Goal: Task Accomplishment & Management: Manage account settings

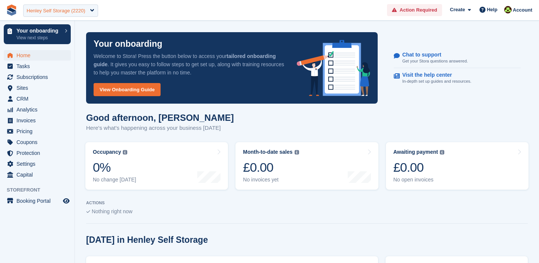
click at [75, 7] on div "Henley Self Storage (2220)" at bounding box center [56, 10] width 59 height 7
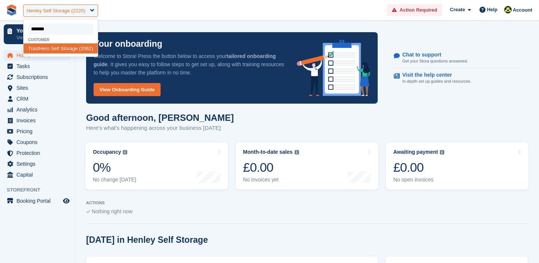
type input "********"
click at [55, 53] on div "TrastHer o Self Storage (2062)" at bounding box center [61, 48] width 74 height 10
select select "****"
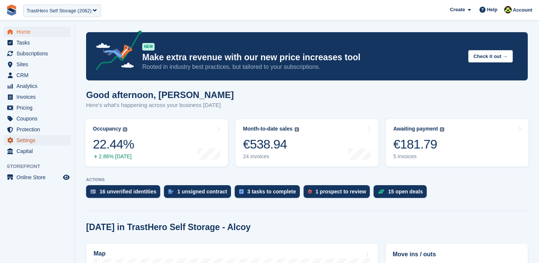
click at [30, 138] on span "Settings" at bounding box center [38, 140] width 45 height 10
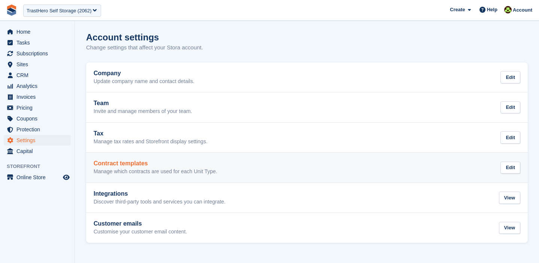
click at [138, 170] on p "Manage which contracts are used for each Unit Type." at bounding box center [155, 171] width 123 height 7
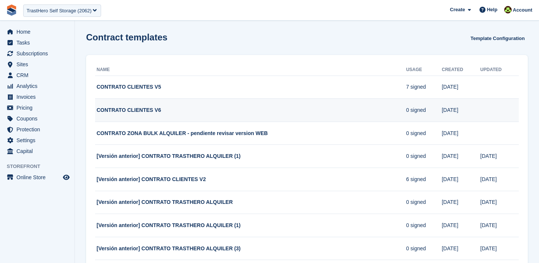
click at [371, 108] on td "CONTRATO CLIENTES V6" at bounding box center [250, 110] width 311 height 23
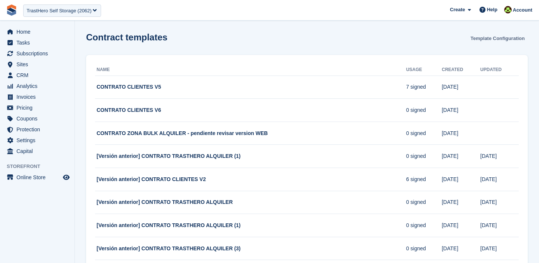
click at [482, 36] on link "Template Configuration" at bounding box center [497, 38] width 60 height 12
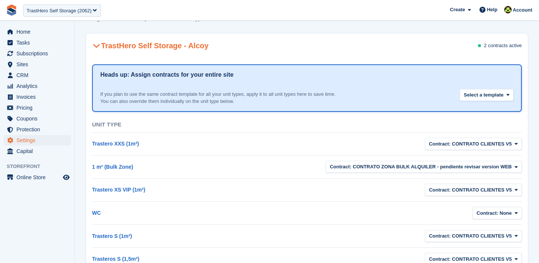
scroll to position [12, 0]
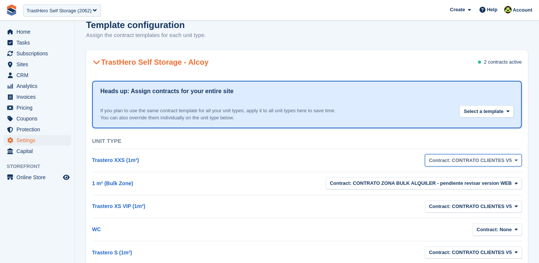
click at [429, 160] on span "Contract: CONTRATO CLIENTES V5" at bounding box center [470, 160] width 83 height 7
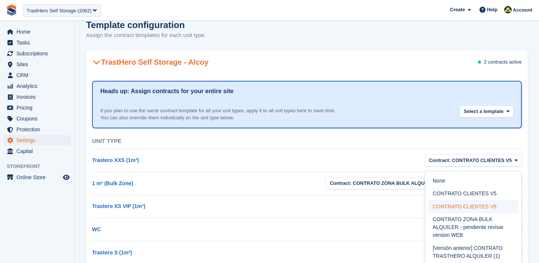
click at [447, 206] on label "CONTRATO CLIENTES V6" at bounding box center [473, 206] width 90 height 13
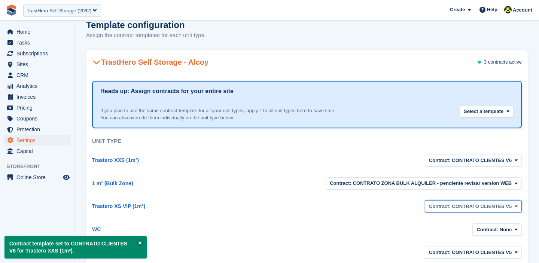
click at [443, 208] on span "Contract: CONTRATO CLIENTES V5" at bounding box center [470, 206] width 83 height 7
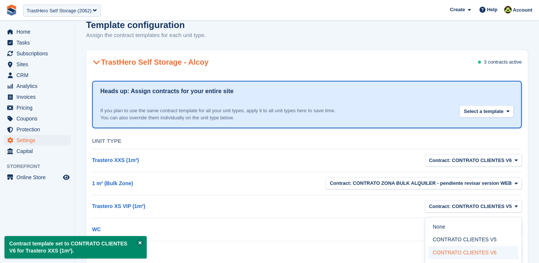
click at [446, 251] on label "CONTRATO CLIENTES V6" at bounding box center [473, 252] width 90 height 13
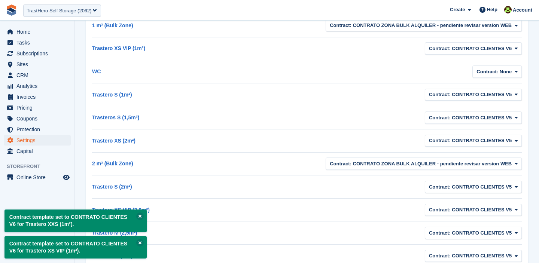
scroll to position [191, 0]
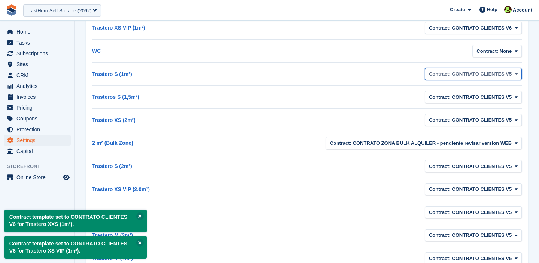
click at [450, 71] on span "Contract: CONTRATO CLIENTES V5" at bounding box center [470, 73] width 83 height 7
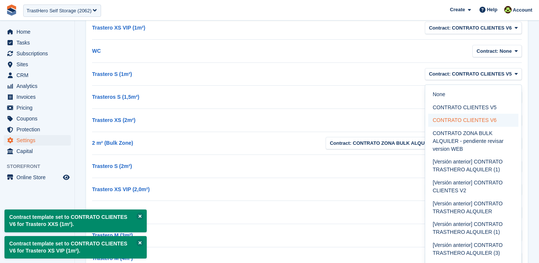
click at [456, 117] on label "CONTRATO CLIENTES V6" at bounding box center [473, 120] width 90 height 13
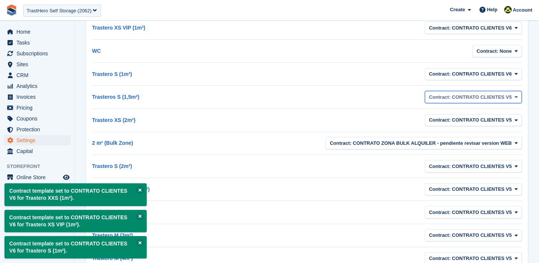
click at [456, 98] on span "Contract: CONTRATO CLIENTES V5" at bounding box center [470, 97] width 83 height 7
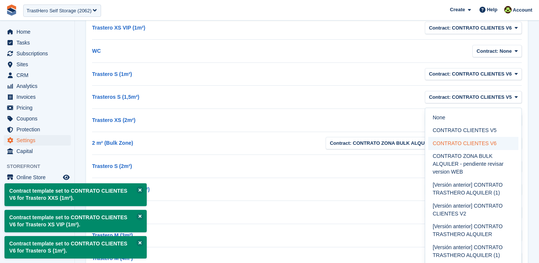
click at [457, 143] on label "CONTRATO CLIENTES V6" at bounding box center [473, 143] width 90 height 13
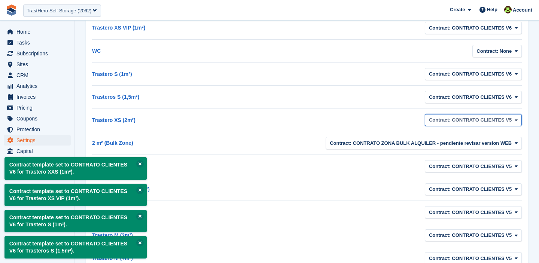
click at [460, 119] on span "Contract: CONTRATO CLIENTES V5" at bounding box center [470, 119] width 83 height 7
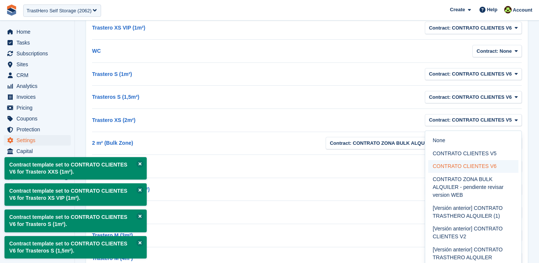
click at [453, 168] on label "CONTRATO CLIENTES V6" at bounding box center [473, 166] width 90 height 13
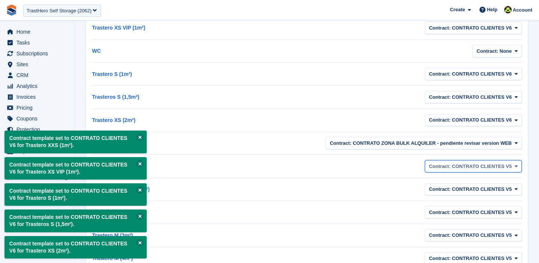
click at [456, 165] on span "Contract: CONTRATO CLIENTES V5" at bounding box center [470, 166] width 83 height 7
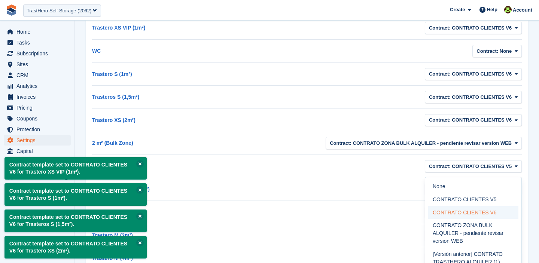
click at [452, 211] on label "CONTRATO CLIENTES V6" at bounding box center [473, 212] width 90 height 13
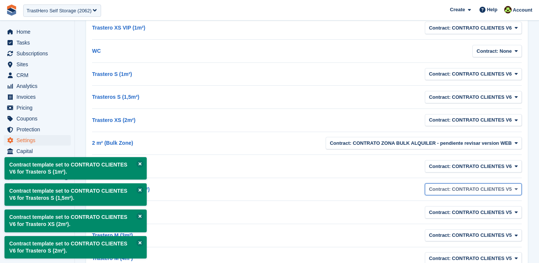
click at [462, 189] on span "Contract: CONTRATO CLIENTES V5" at bounding box center [470, 189] width 83 height 7
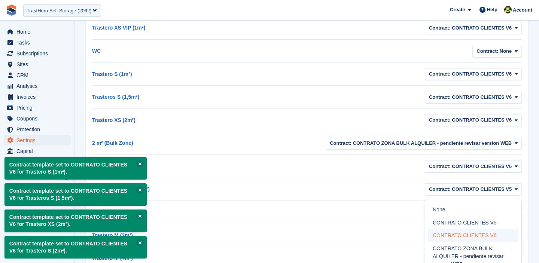
click at [457, 232] on label "CONTRATO CLIENTES V6" at bounding box center [473, 235] width 90 height 13
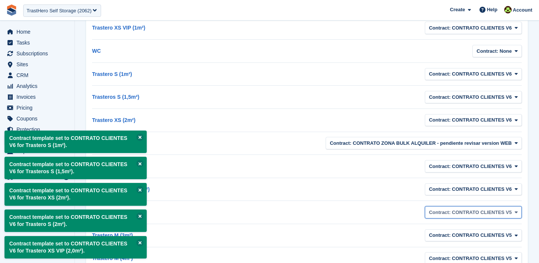
click at [463, 214] on span "Contract: CONTRATO CLIENTES V5" at bounding box center [470, 212] width 83 height 7
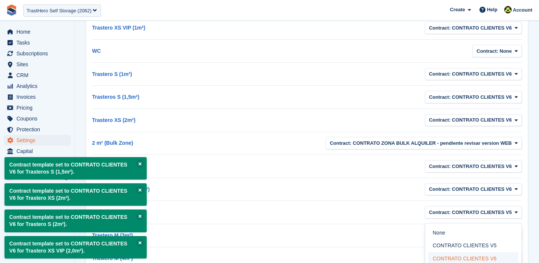
click at [459, 254] on label "CONTRATO CLIENTES V6" at bounding box center [473, 258] width 90 height 13
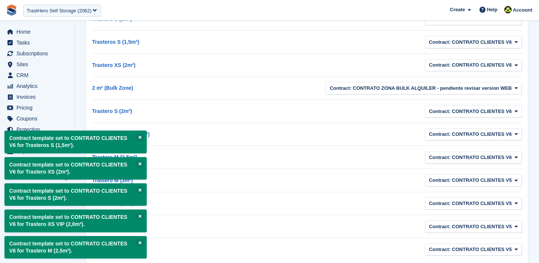
scroll to position [268, 0]
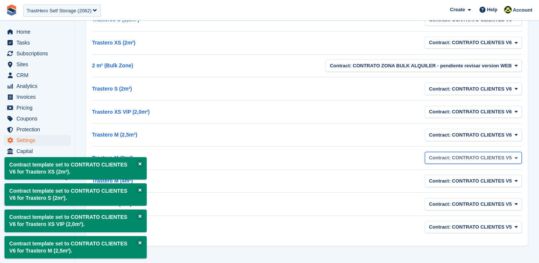
click at [440, 159] on span "Contract: CONTRATO CLIENTES V5" at bounding box center [470, 157] width 83 height 7
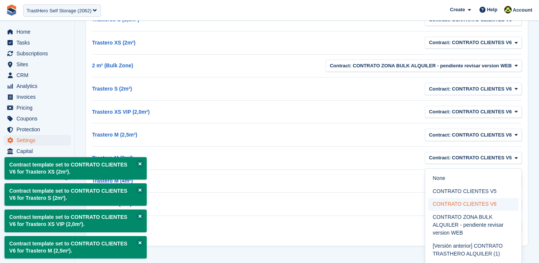
click at [451, 204] on label "CONTRATO CLIENTES V6" at bounding box center [473, 204] width 90 height 13
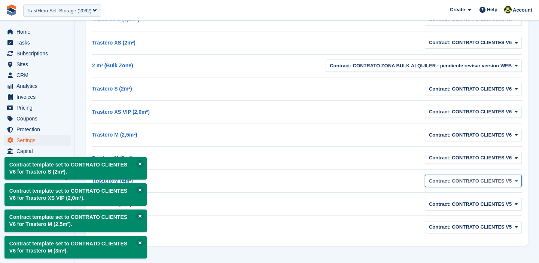
click at [468, 184] on span "Contract: CONTRATO CLIENTES V5" at bounding box center [470, 180] width 83 height 7
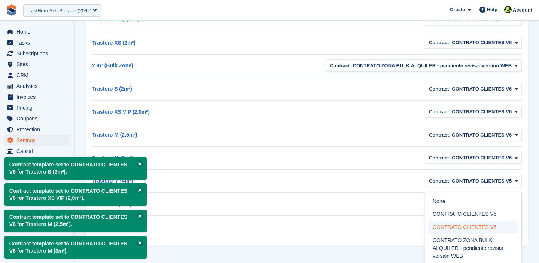
click at [463, 230] on label "CONTRATO CLIENTES V6" at bounding box center [473, 227] width 90 height 13
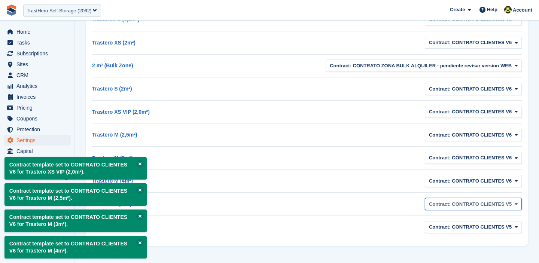
click at [469, 205] on span "Contract: CONTRATO CLIENTES V5" at bounding box center [470, 203] width 83 height 7
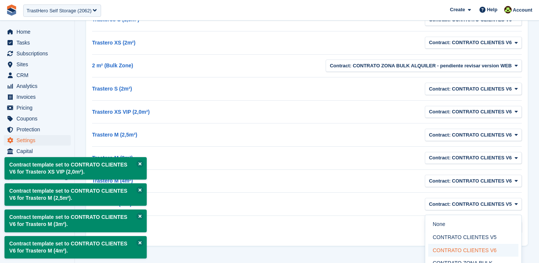
click at [466, 245] on label "CONTRATO CLIENTES V6" at bounding box center [473, 250] width 90 height 13
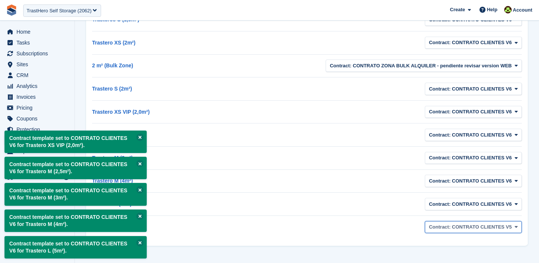
click at [477, 225] on span "Contract: CONTRATO CLIENTES V5" at bounding box center [470, 226] width 83 height 7
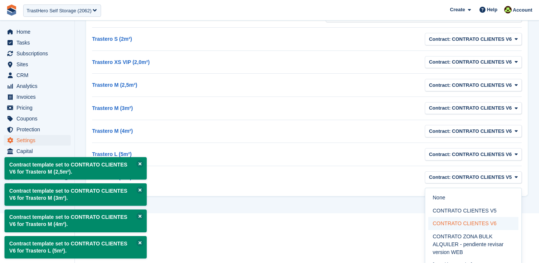
click at [472, 226] on label "CONTRATO CLIENTES V6" at bounding box center [473, 223] width 90 height 13
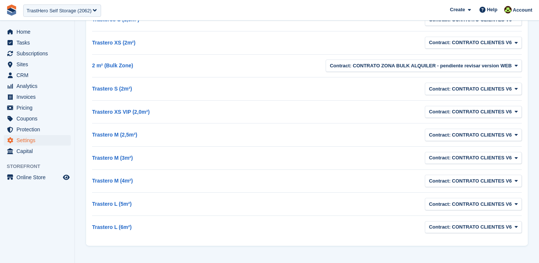
scroll to position [0, 0]
